Goal: Task Accomplishment & Management: Use online tool/utility

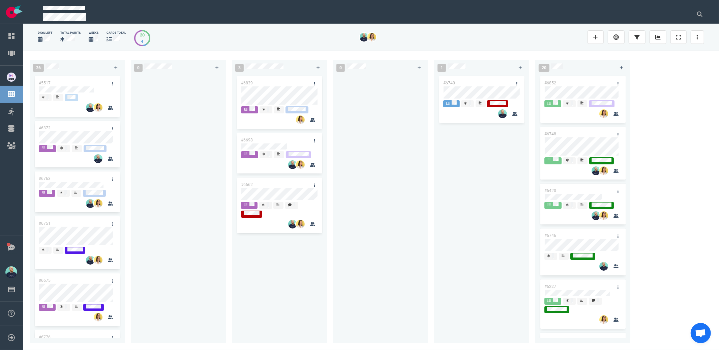
click at [154, 144] on div at bounding box center [178, 205] width 87 height 261
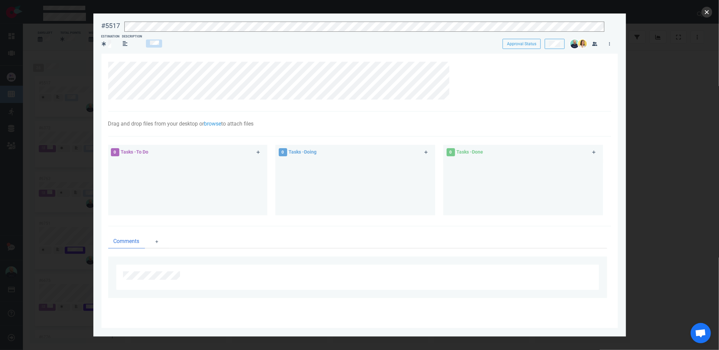
click at [708, 14] on button "close" at bounding box center [707, 12] width 11 height 11
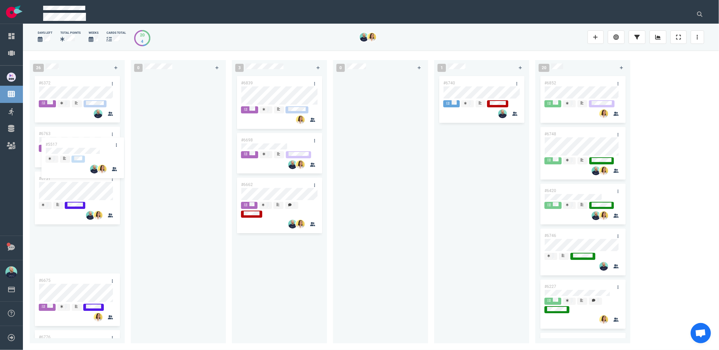
scroll to position [144, 0]
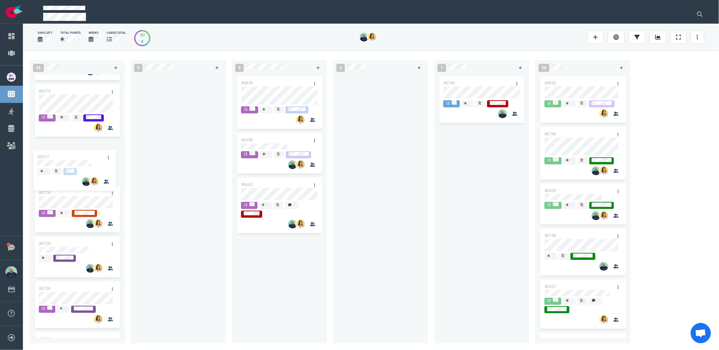
drag, startPoint x: 76, startPoint y: 111, endPoint x: 70, endPoint y: 155, distance: 44.2
click at [70, 155] on div "#5517 #6372 #6763 #6751 #6675 #6776 #6728 #6726 #6709 #6500 #6252 #6678 #6705 #…" at bounding box center [77, 60] width 87 height 261
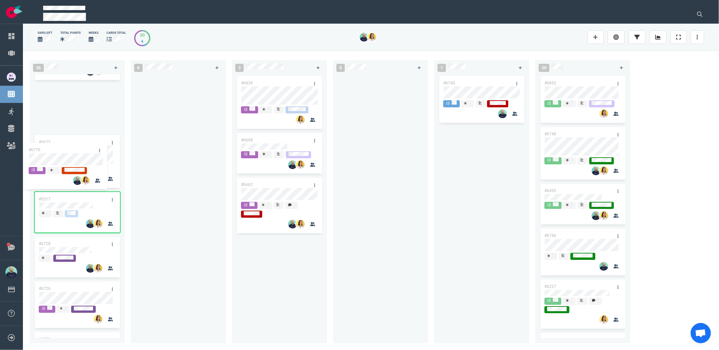
scroll to position [0, 0]
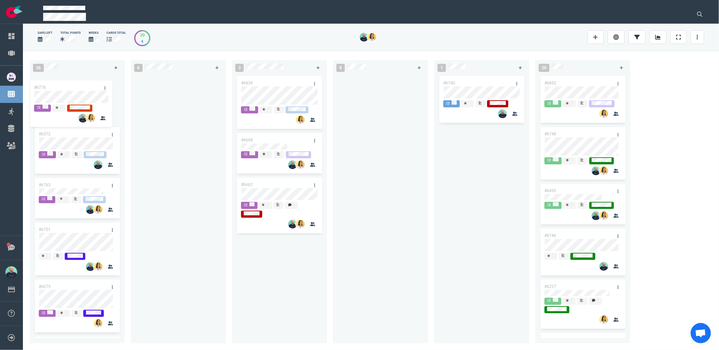
click at [65, 91] on div "#6372 #6763 #6751 #6675 #5517 #6776 #6728 #6726 #6709 #6500 #6252 #6678 #6705 #…" at bounding box center [77, 205] width 87 height 261
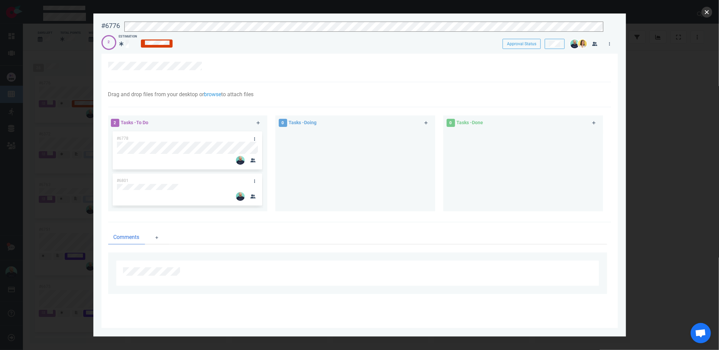
click at [709, 12] on button "close" at bounding box center [707, 12] width 11 height 11
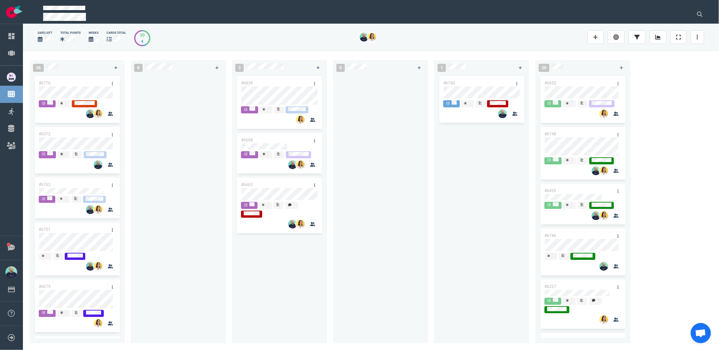
click at [663, 36] on link at bounding box center [658, 36] width 17 height 13
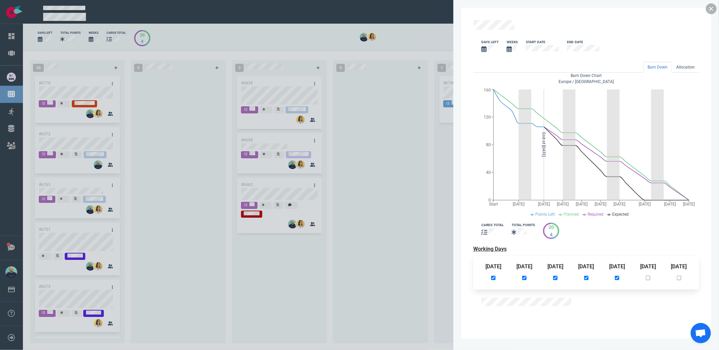
click at [710, 8] on link at bounding box center [711, 8] width 11 height 11
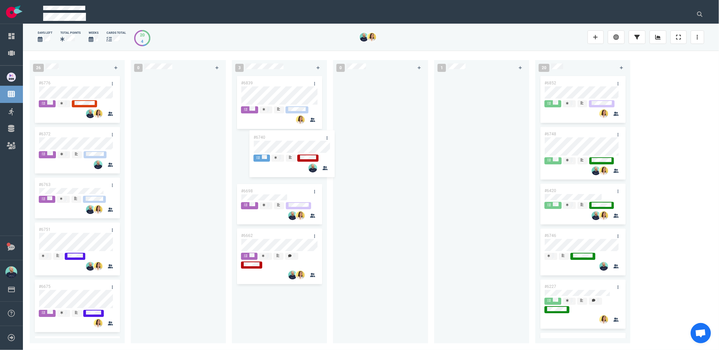
drag, startPoint x: 391, startPoint y: 95, endPoint x: 277, endPoint y: 137, distance: 121.5
click at [277, 137] on div "26 #6776 #6372 #6763 #6751 #6675 #5517 #6728 #6726 #6709 #6500 #6252 #6678 #670…" at bounding box center [371, 200] width 696 height 299
